Goal: Task Accomplishment & Management: Use online tool/utility

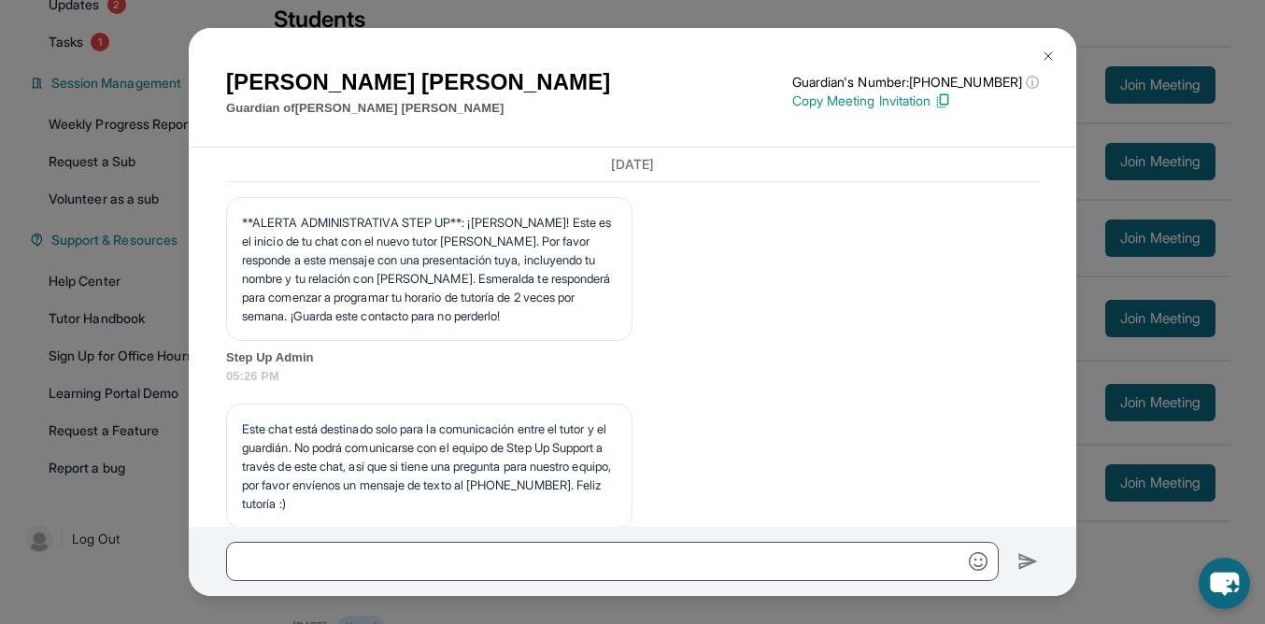
scroll to position [65165, 0]
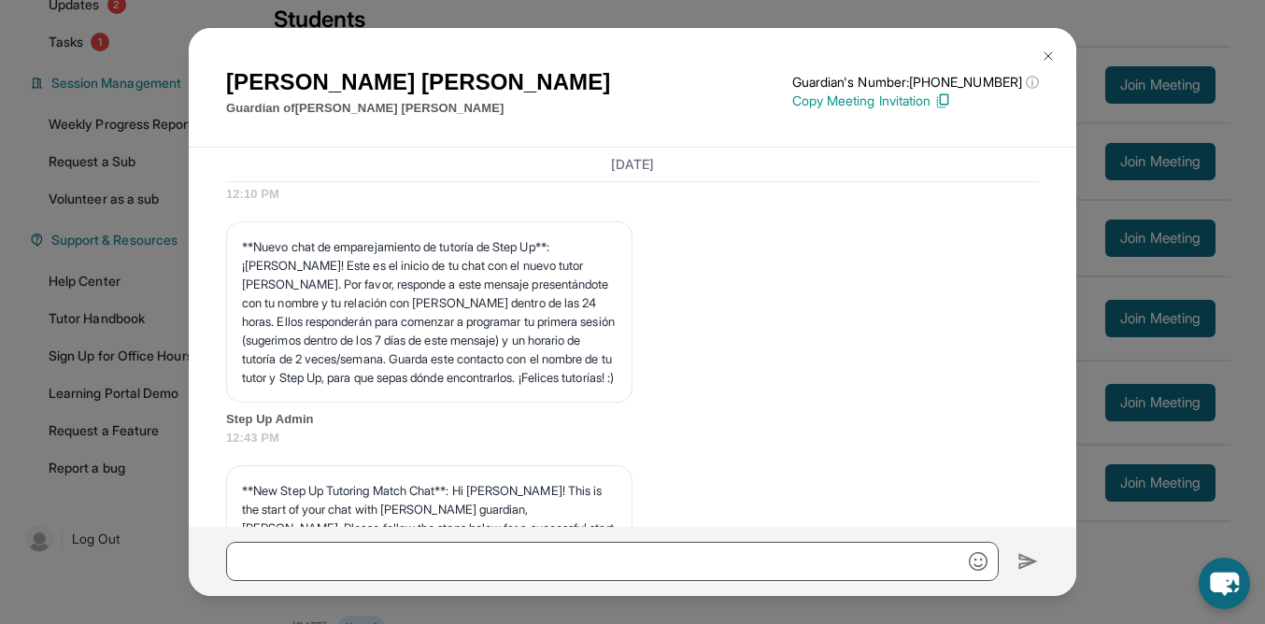
click at [322, 13] on div "[PERSON_NAME] Guardian of [PERSON_NAME] Guardian's Number: [PHONE_NUMBER] ⓘ Thi…" at bounding box center [632, 312] width 1265 height 624
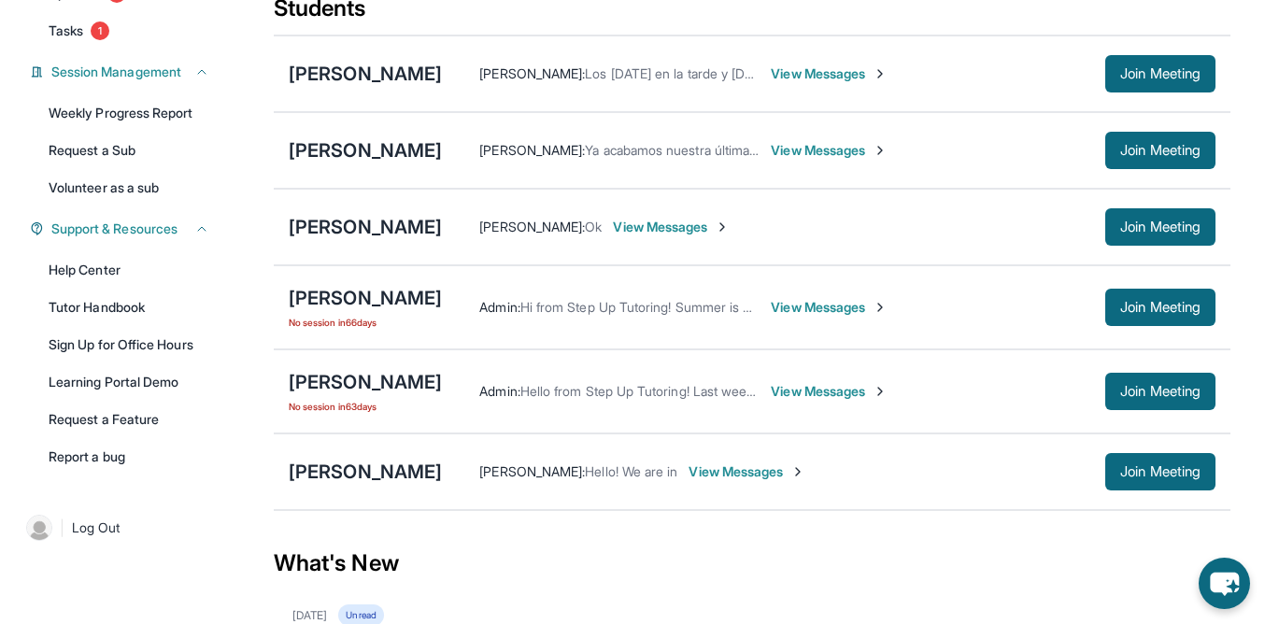
scroll to position [246, 0]
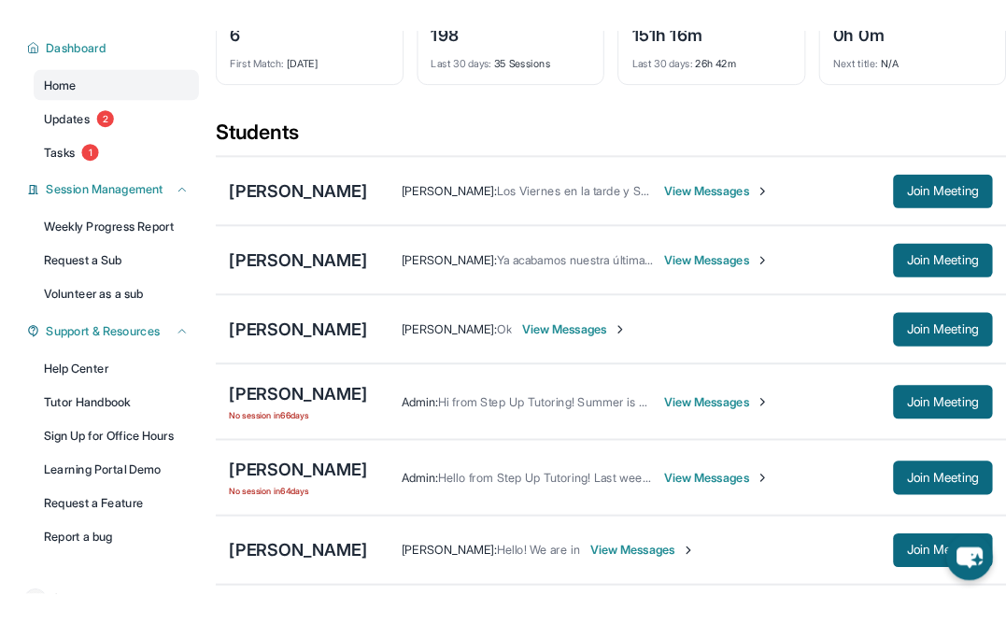
scroll to position [161, 0]
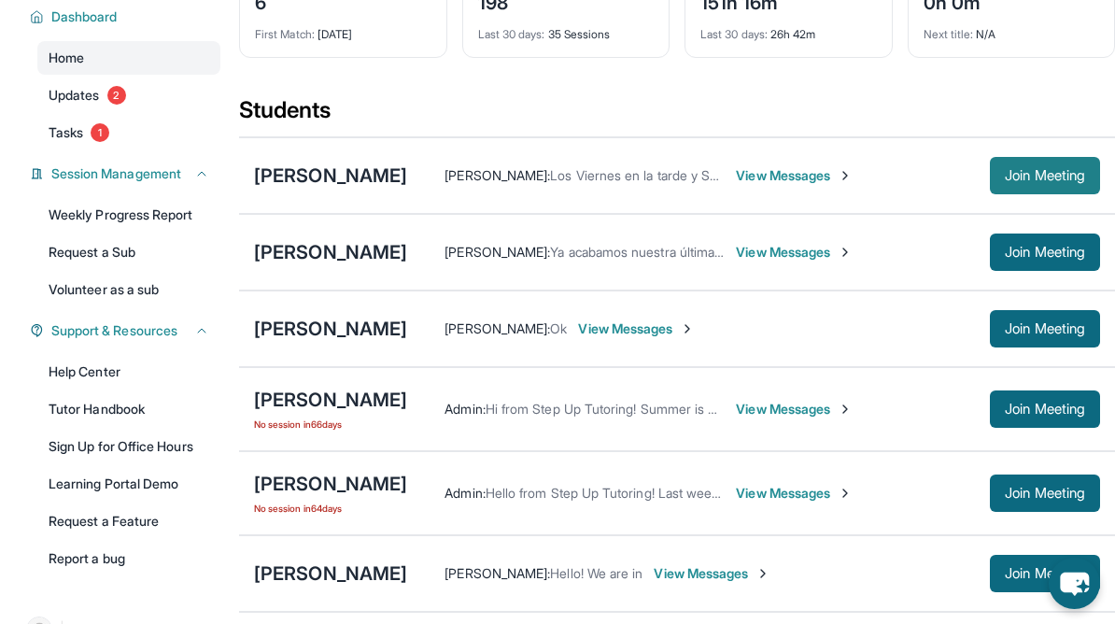
click at [912, 173] on span "Join Meeting" at bounding box center [1045, 175] width 80 height 11
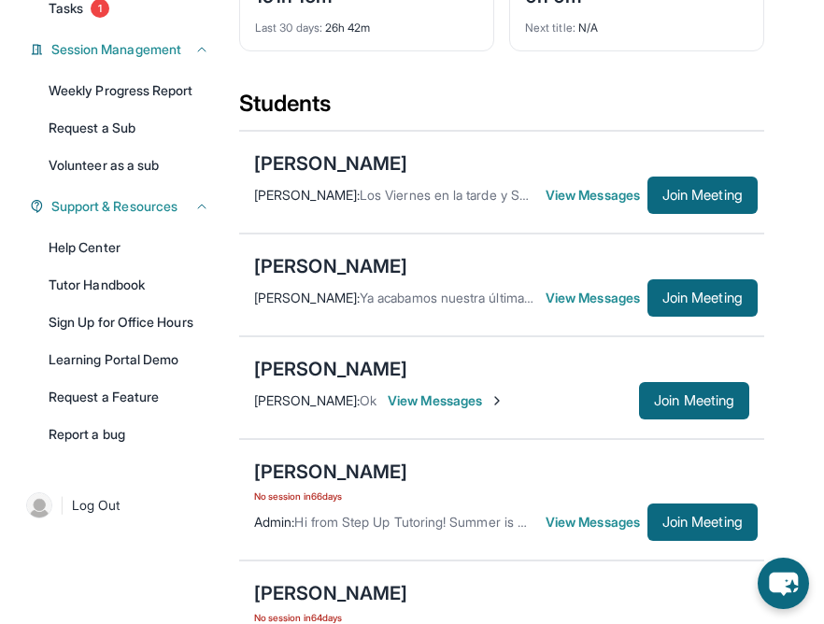
scroll to position [319, 0]
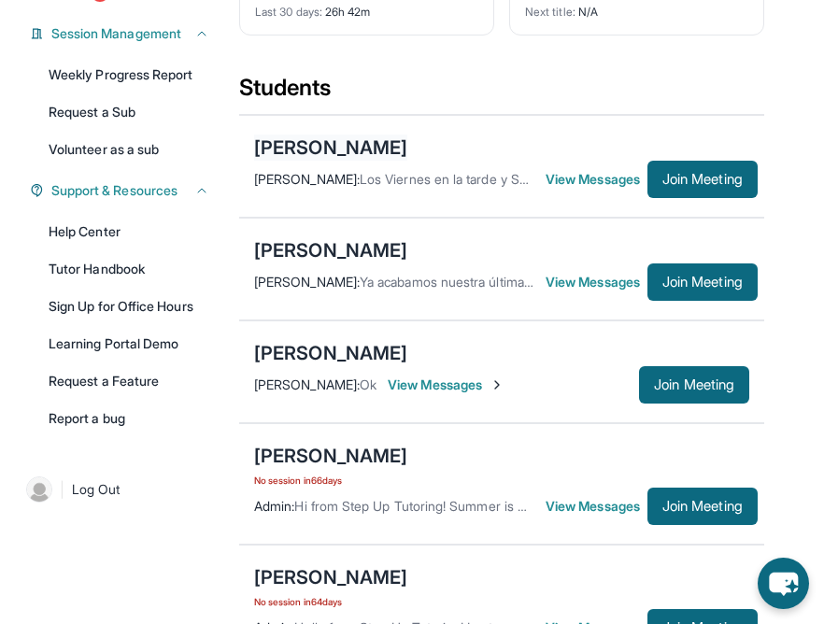
click at [315, 161] on div "[PERSON_NAME]" at bounding box center [330, 148] width 153 height 26
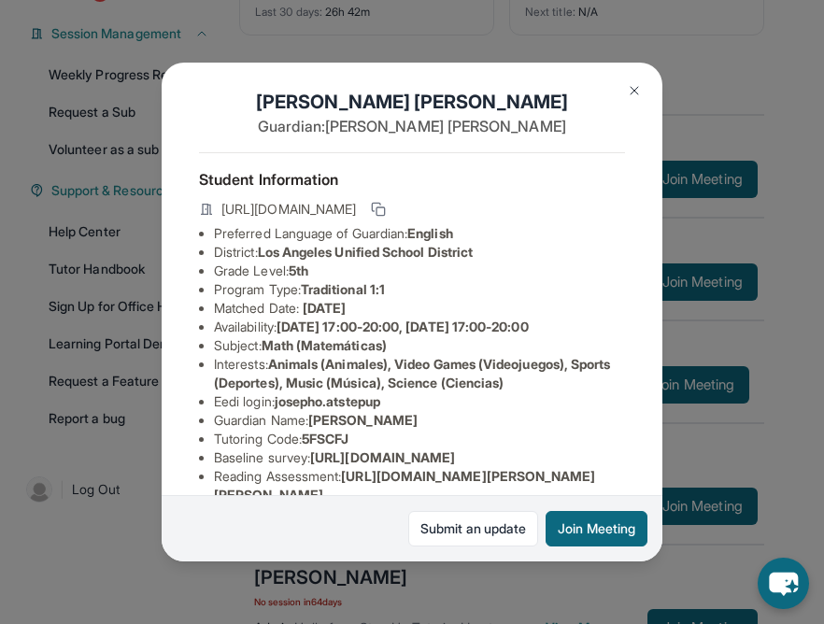
scroll to position [0, 0]
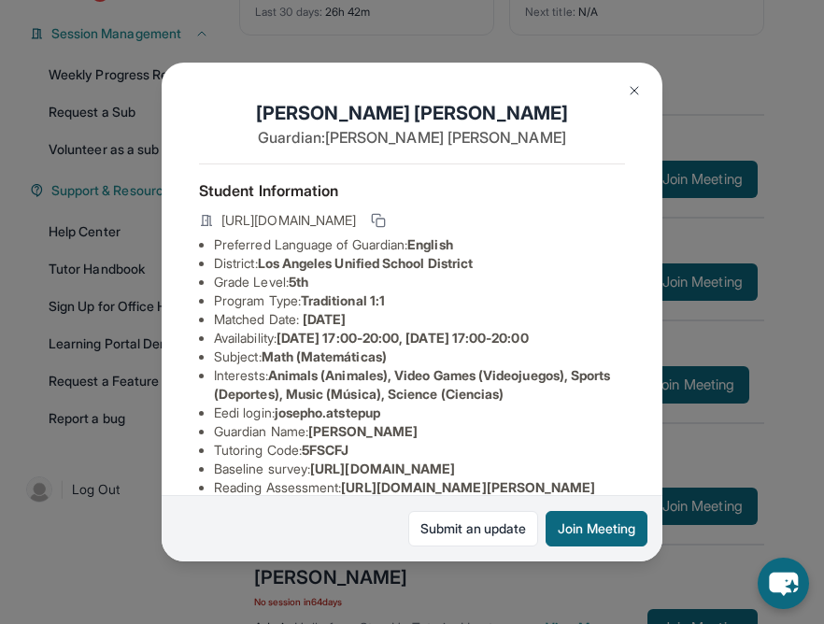
click at [633, 85] on img at bounding box center [634, 90] width 15 height 15
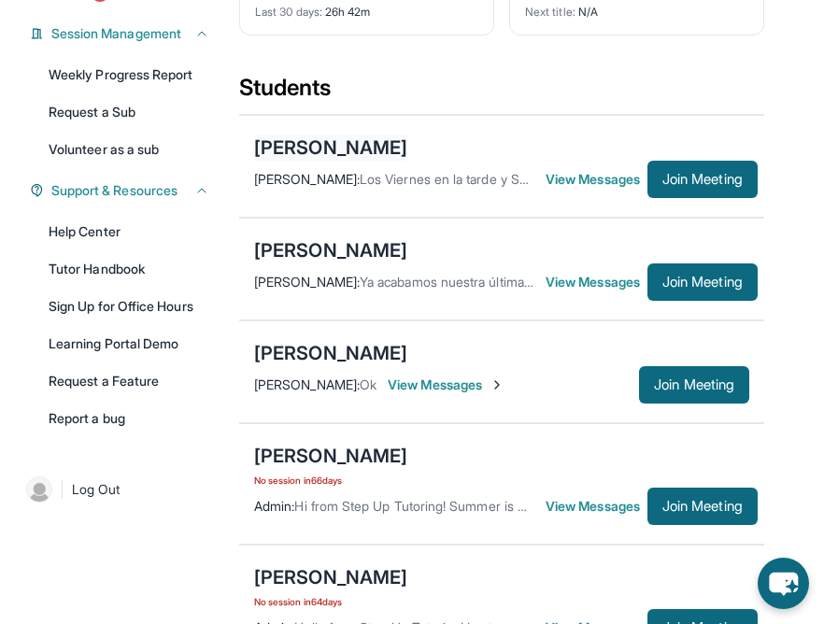
scroll to position [316, 0]
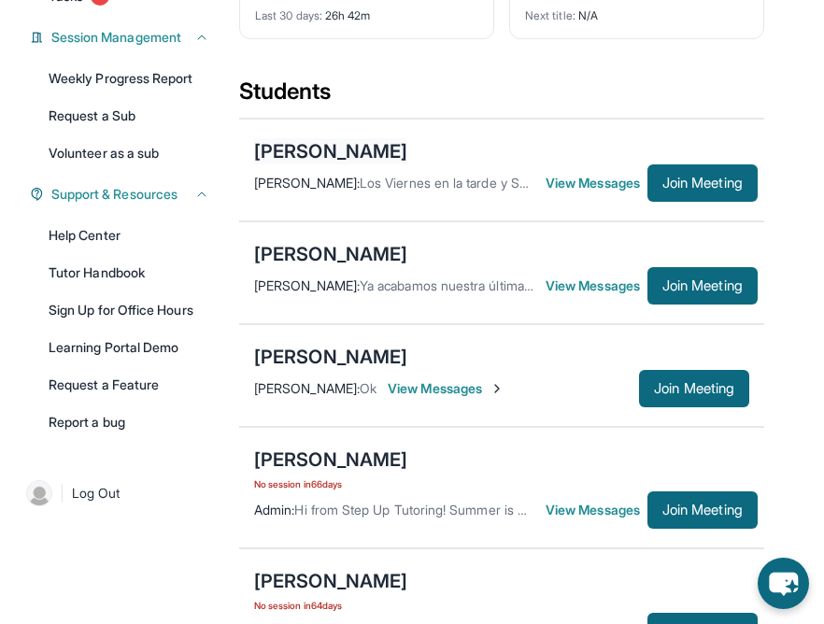
click at [307, 164] on div "[PERSON_NAME]" at bounding box center [330, 151] width 153 height 26
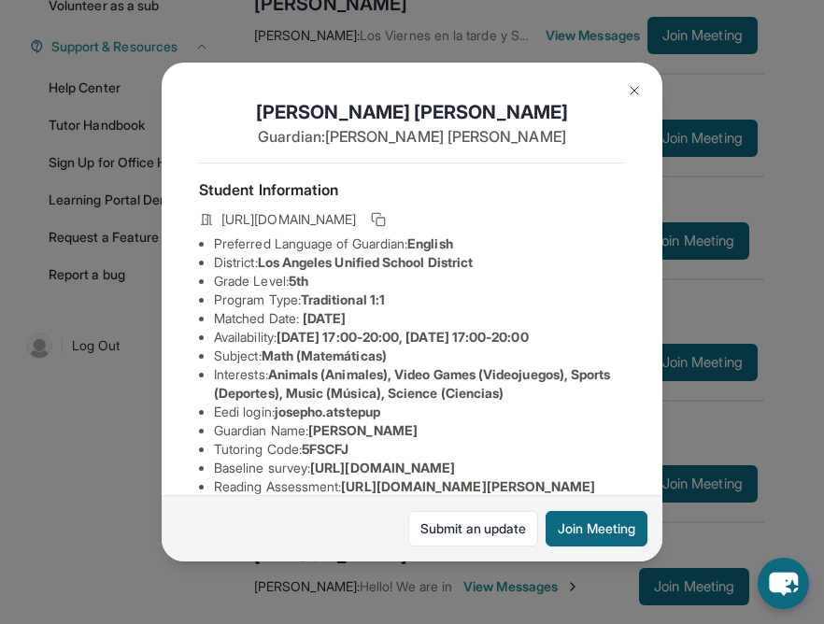
scroll to position [0, 0]
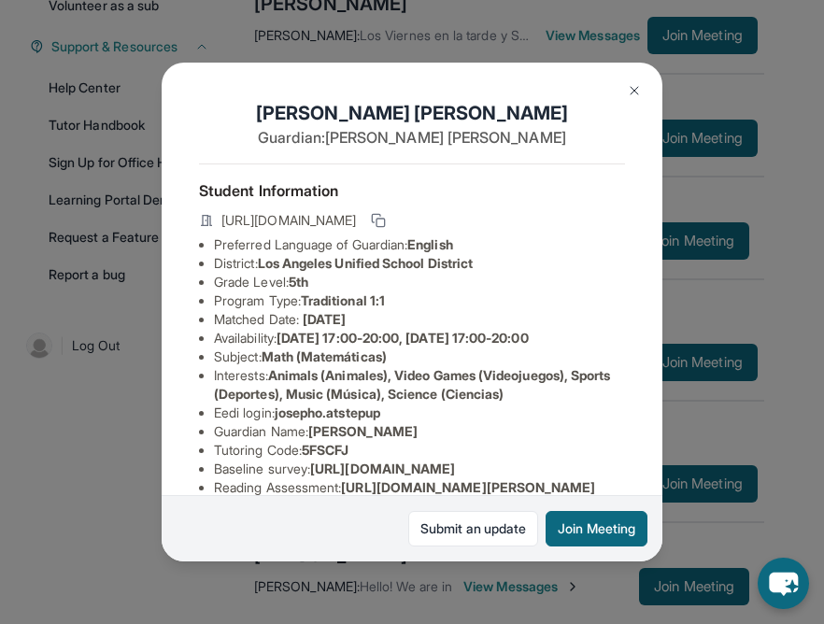
click at [634, 84] on img at bounding box center [634, 90] width 15 height 15
